Goal: Task Accomplishment & Management: Complete application form

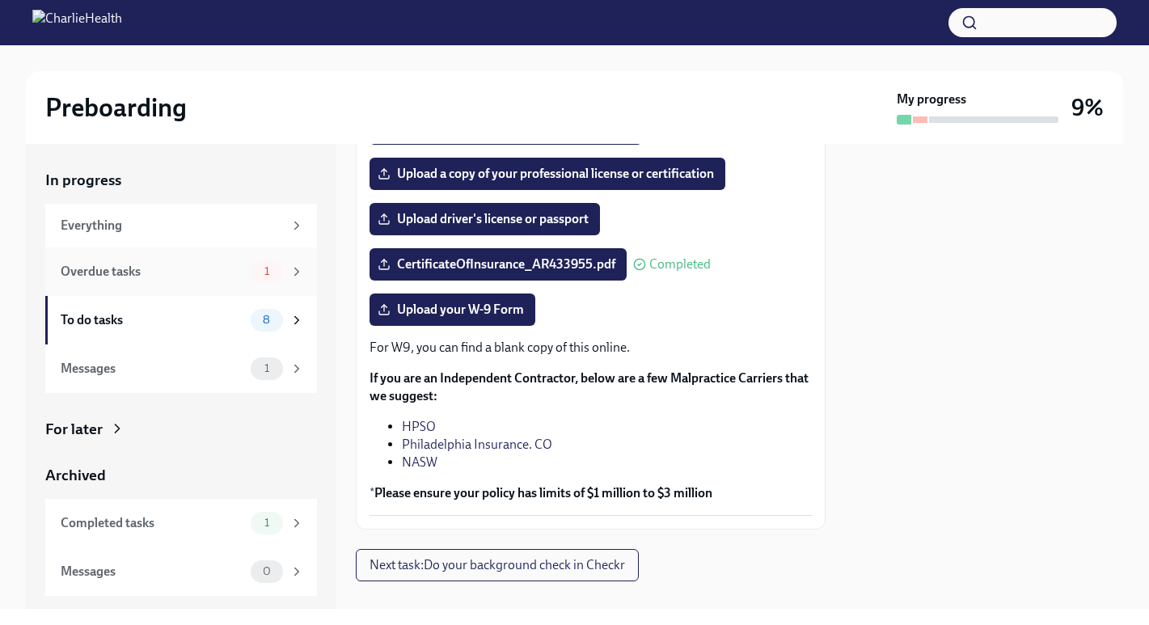
scroll to position [331, 0]
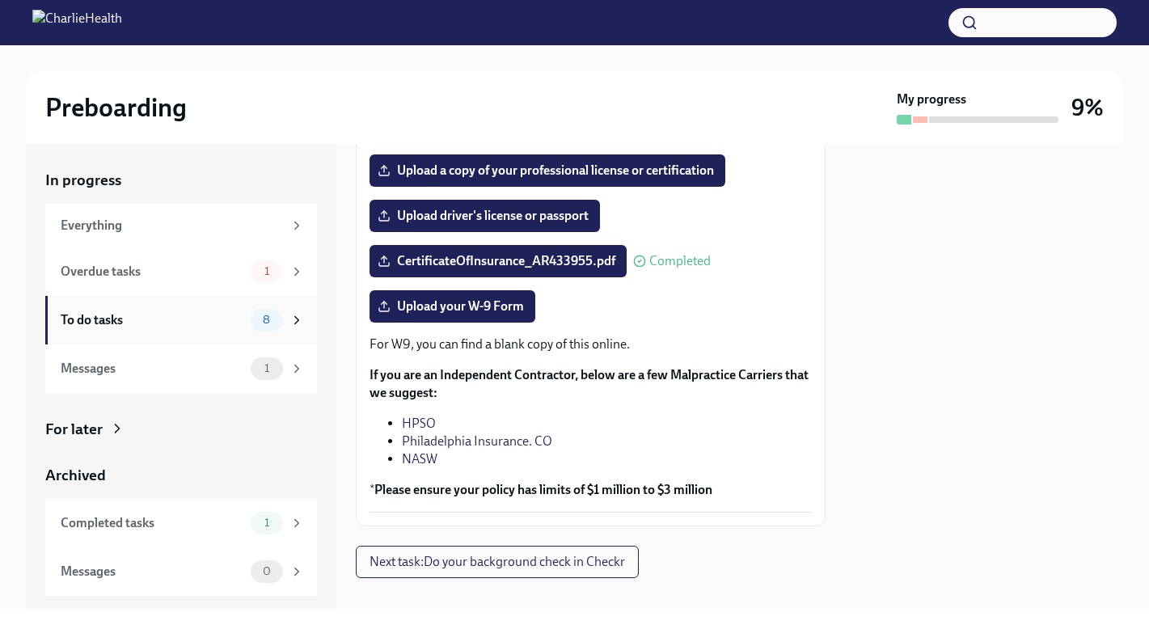
click at [200, 309] on div "To do tasks 8" at bounding box center [182, 320] width 243 height 23
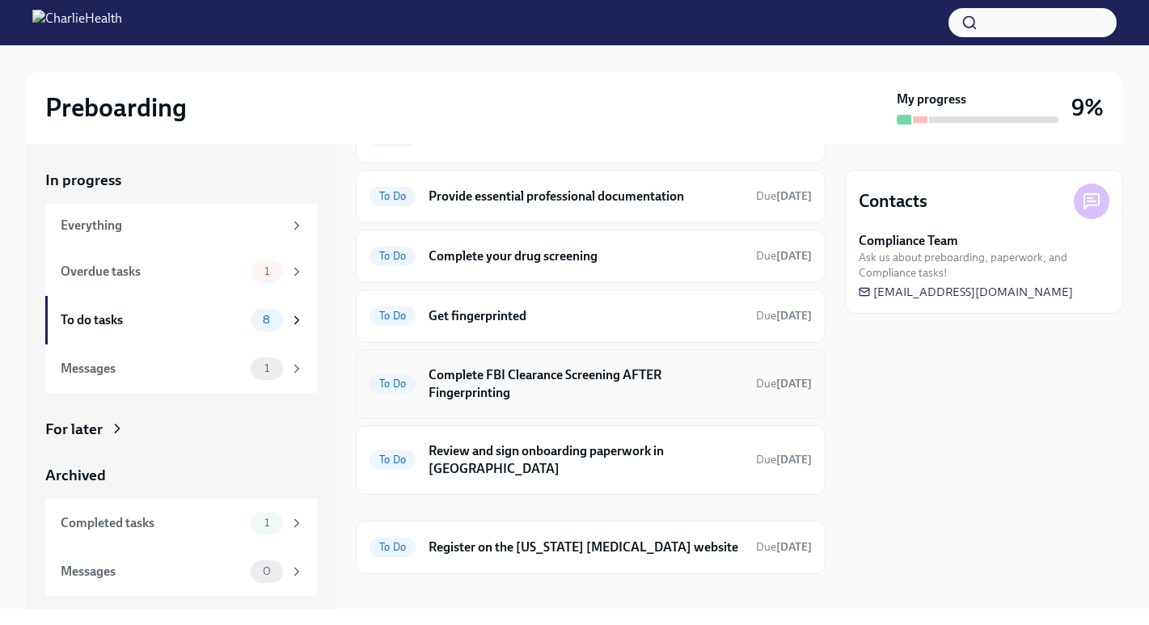
scroll to position [167, 0]
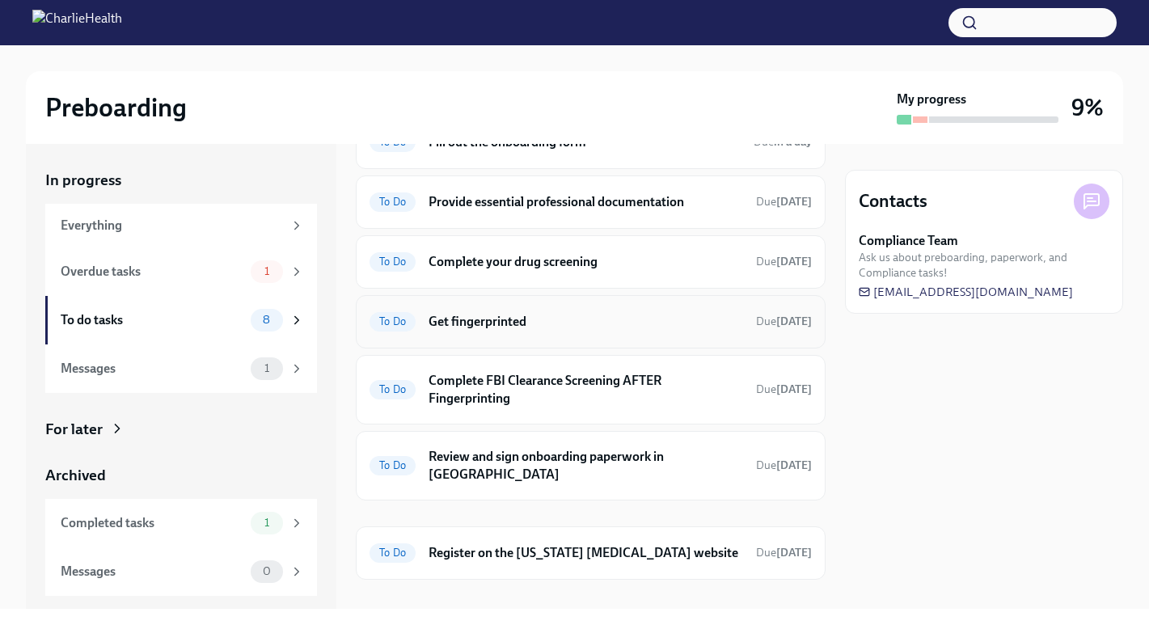
click at [507, 302] on div "To Do Get fingerprinted Due [DATE]" at bounding box center [591, 321] width 470 height 53
click at [506, 323] on h6 "Get fingerprinted" at bounding box center [585, 322] width 314 height 18
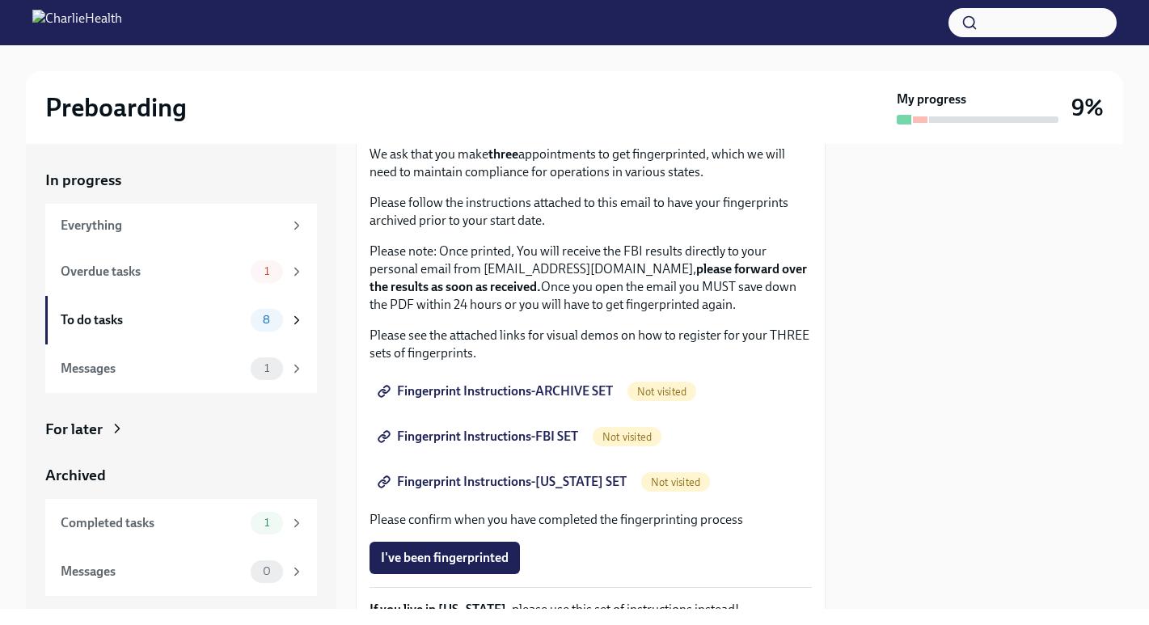
scroll to position [113, 0]
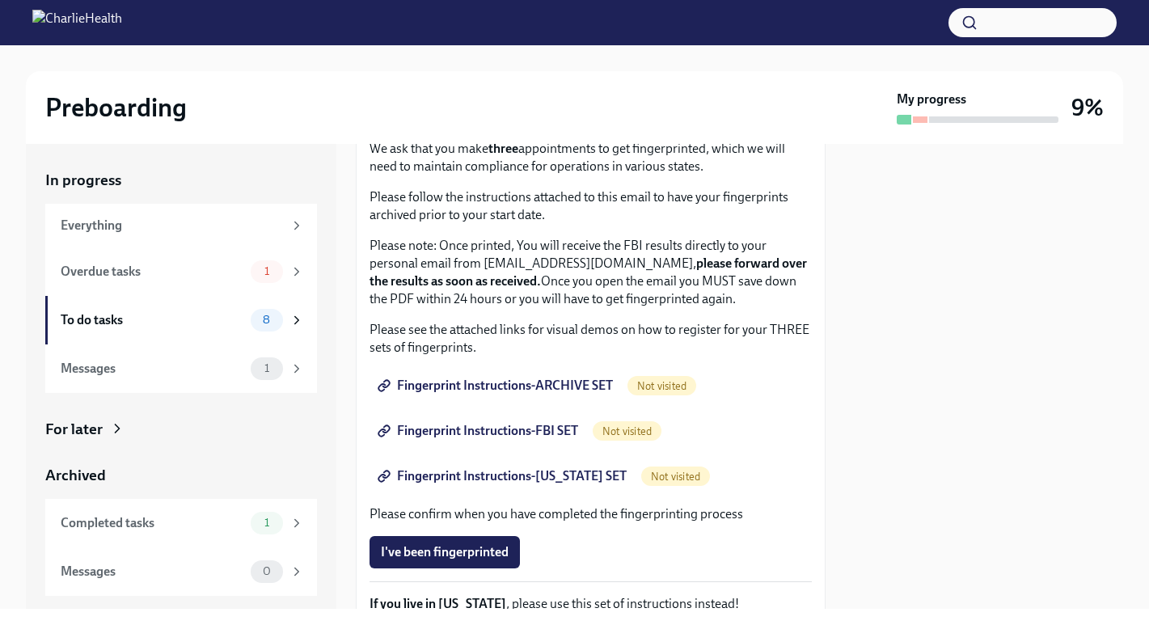
click at [425, 383] on span "Fingerprint Instructions-ARCHIVE SET" at bounding box center [497, 386] width 232 height 16
click at [169, 315] on div "To do tasks" at bounding box center [152, 320] width 183 height 18
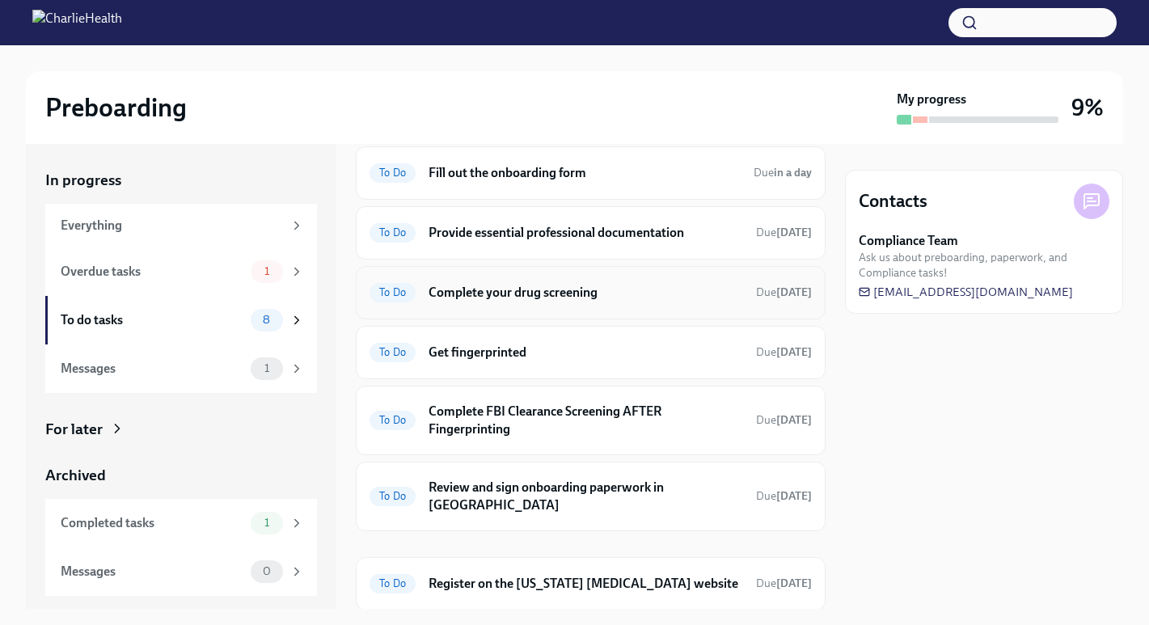
scroll to position [173, 0]
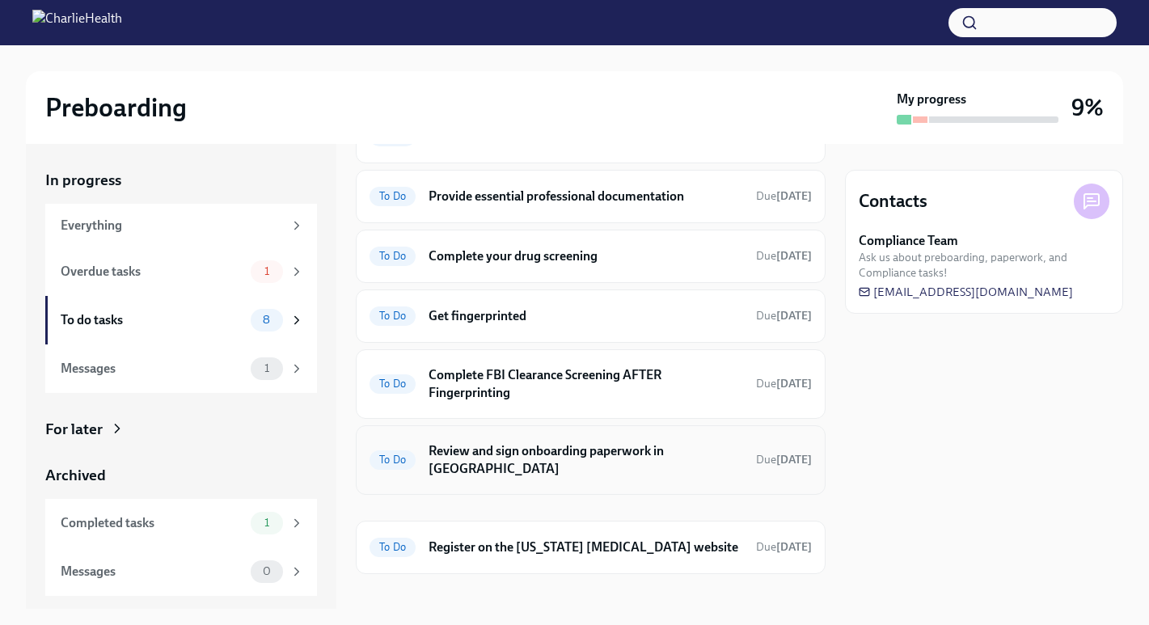
click at [519, 456] on h6 "Review and sign onboarding paperwork in [GEOGRAPHIC_DATA]" at bounding box center [585, 460] width 314 height 36
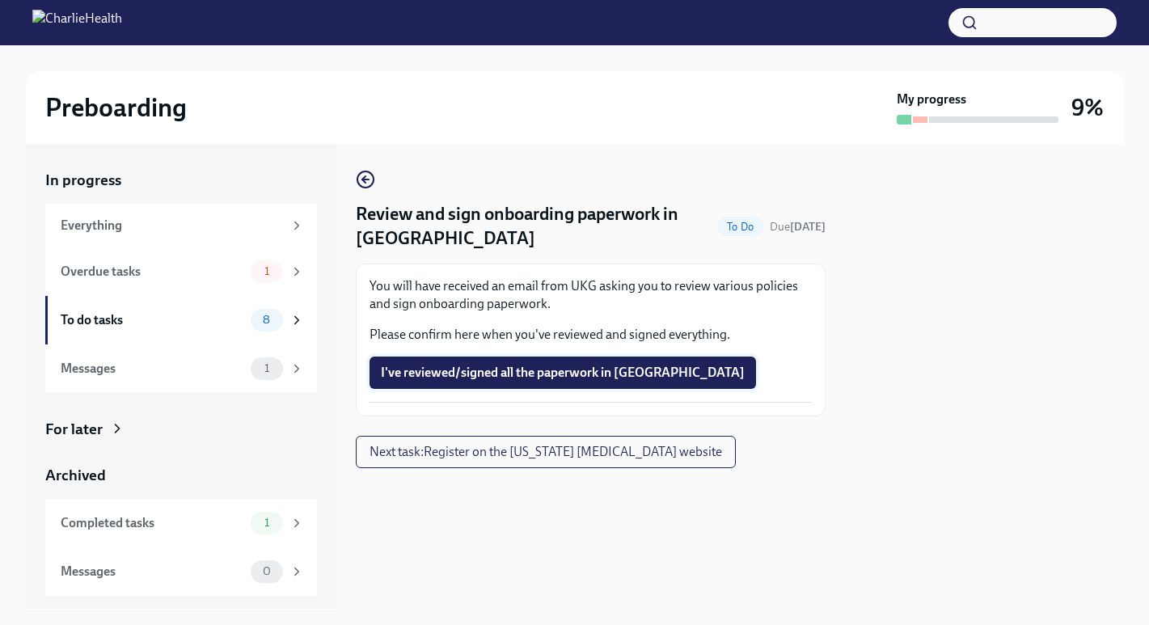
click at [527, 375] on span "I've reviewed/signed all the paperwork in [GEOGRAPHIC_DATA]" at bounding box center [563, 373] width 364 height 16
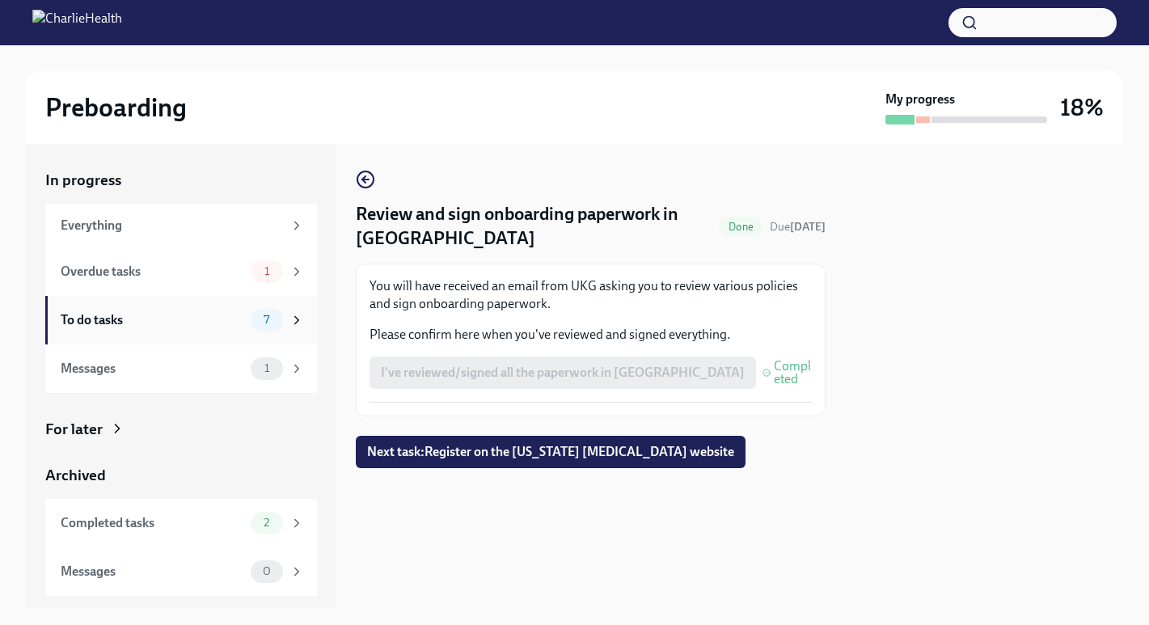
click at [193, 316] on div "To do tasks" at bounding box center [152, 320] width 183 height 18
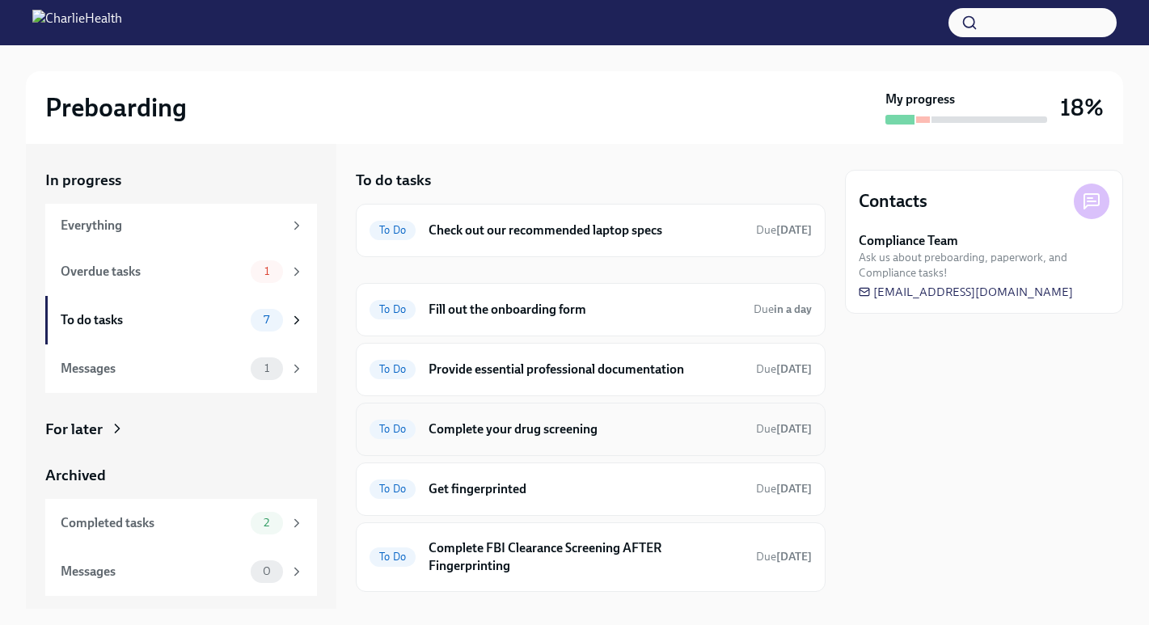
click at [506, 432] on h6 "Complete your drug screening" at bounding box center [585, 429] width 314 height 18
